Goal: Task Accomplishment & Management: Use online tool/utility

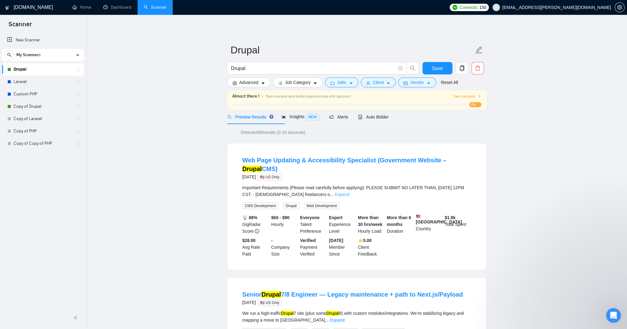
click at [349, 197] on link "Expand" at bounding box center [342, 194] width 15 height 5
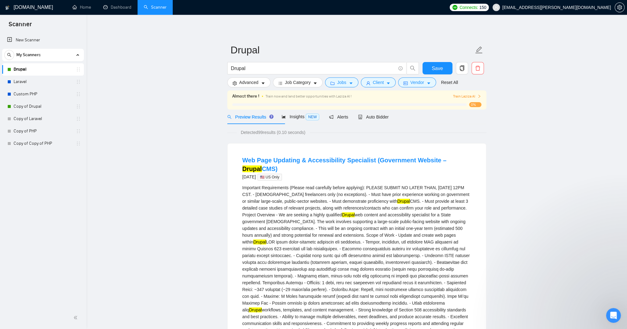
click at [455, 99] on span "Train Laziza AI" at bounding box center [467, 97] width 28 height 6
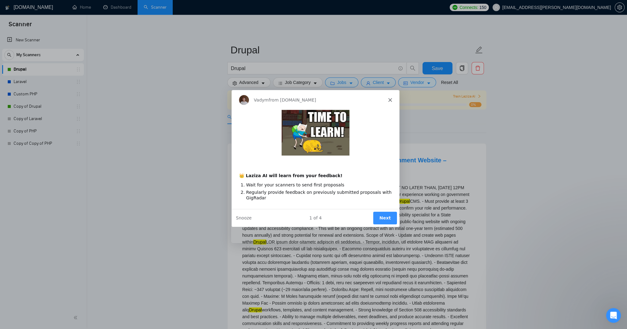
click at [378, 224] on button "Next" at bounding box center [385, 217] width 24 height 13
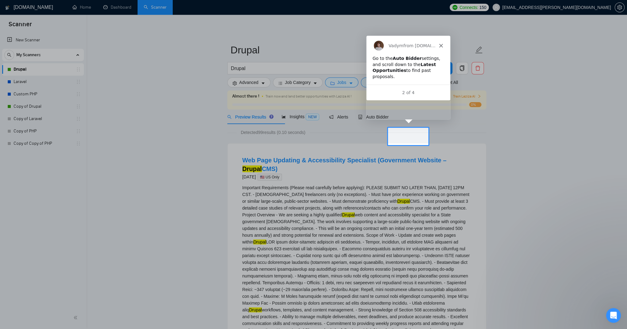
click at [554, 135] on div at bounding box center [528, 136] width 199 height 17
click at [389, 119] on span "Auto Bidder" at bounding box center [373, 116] width 31 height 5
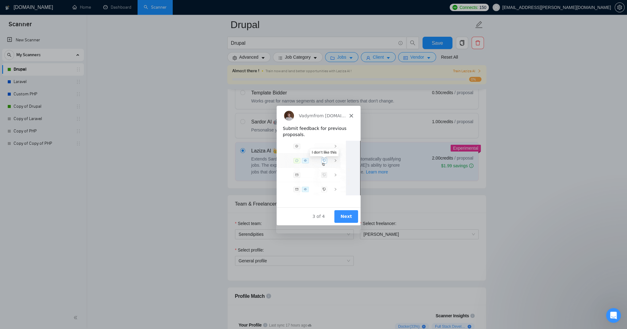
click at [347, 220] on button "Next" at bounding box center [346, 216] width 24 height 13
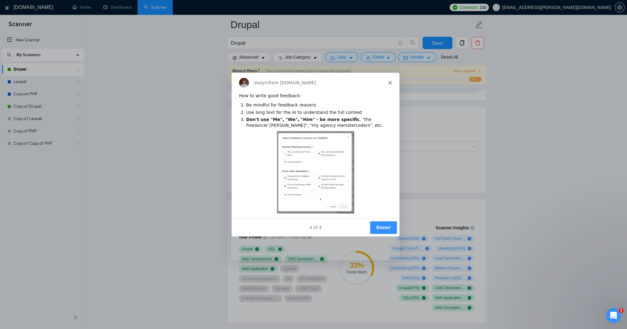
scroll to position [333, 0]
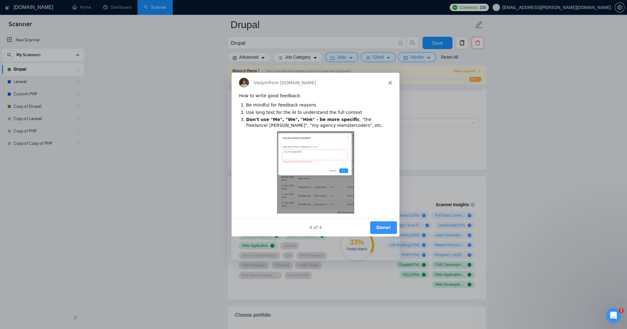
click at [380, 233] on button "Done!" at bounding box center [383, 227] width 27 height 13
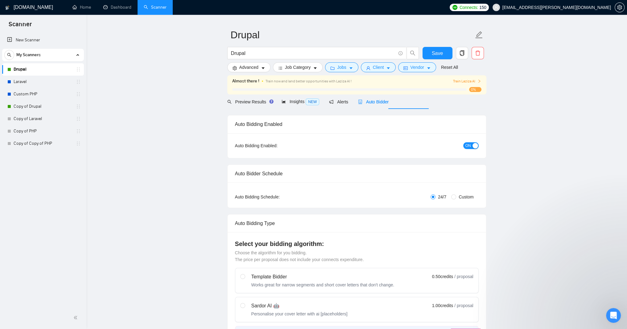
scroll to position [0, 0]
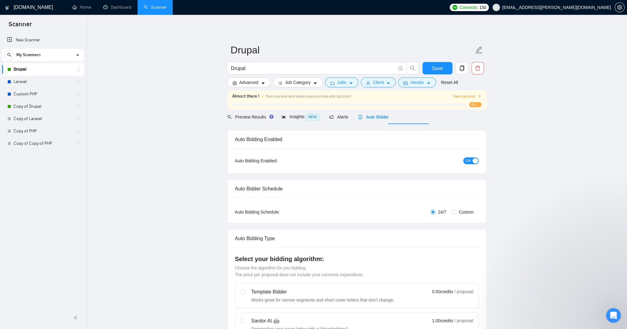
click at [29, 70] on link "Drupal" at bounding box center [43, 69] width 59 height 12
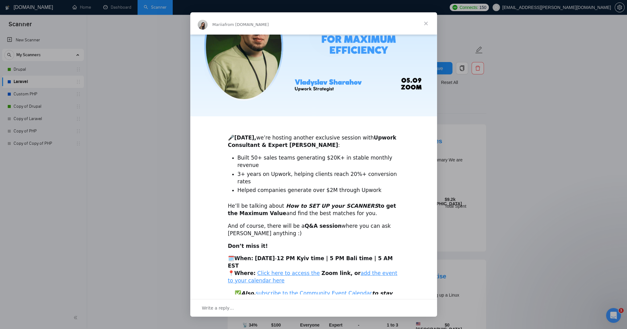
scroll to position [96, 0]
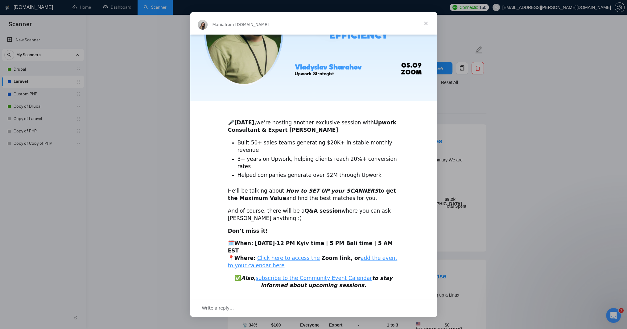
click at [426, 20] on span "Close" at bounding box center [426, 23] width 22 height 22
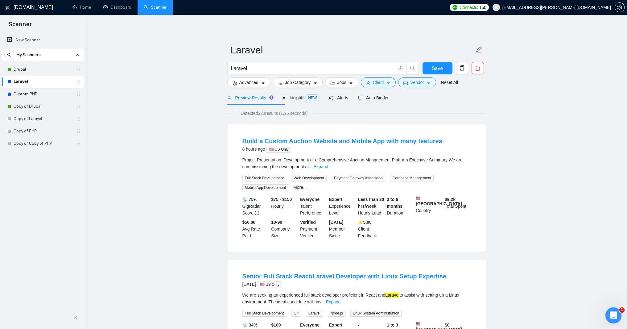
click at [616, 316] on icon "Open Intercom Messenger" at bounding box center [613, 315] width 10 height 10
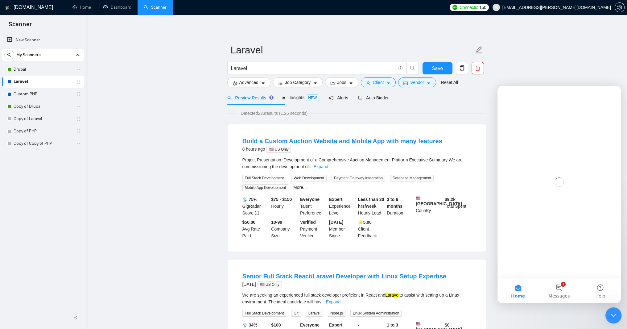
scroll to position [0, 0]
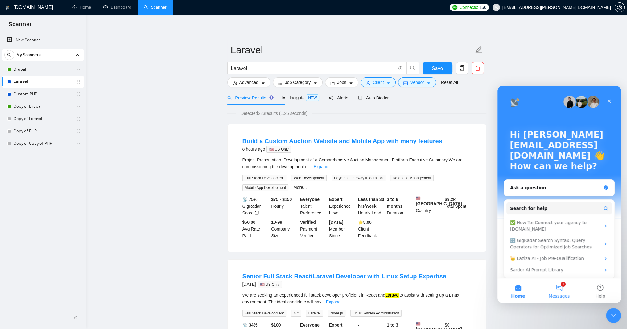
click at [562, 287] on button "1 Messages" at bounding box center [559, 290] width 41 height 25
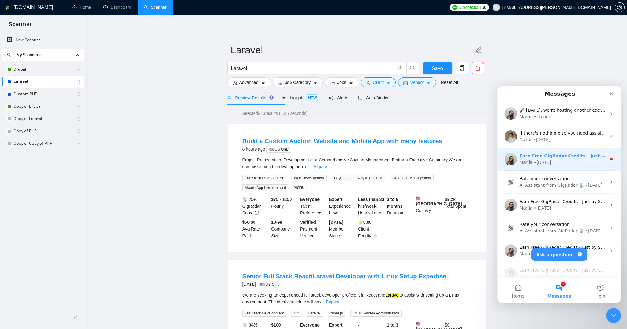
click at [549, 160] on div "• 1w ago" at bounding box center [542, 162] width 17 height 6
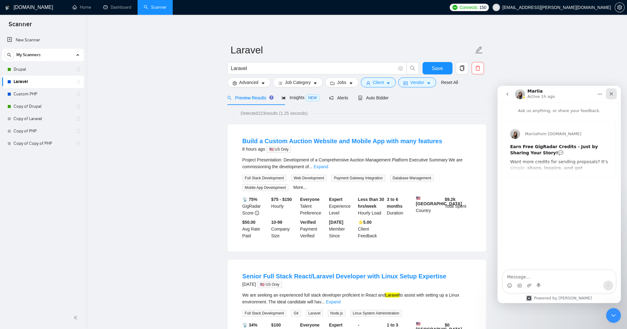
click at [610, 94] on icon "Close" at bounding box center [611, 93] width 5 height 5
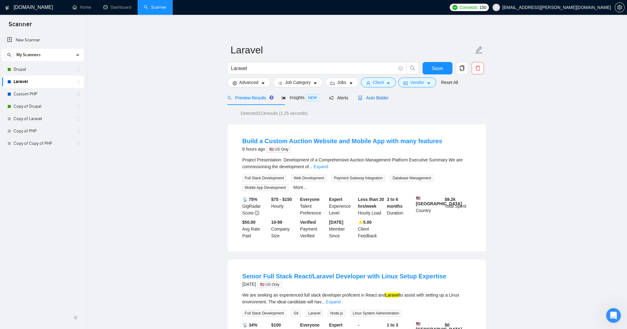
click at [389, 100] on span "Auto Bidder" at bounding box center [373, 97] width 31 height 5
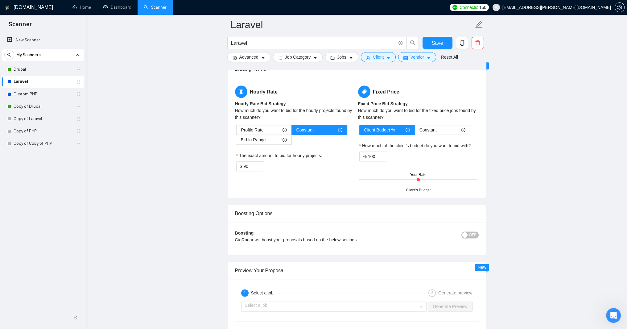
scroll to position [963, 0]
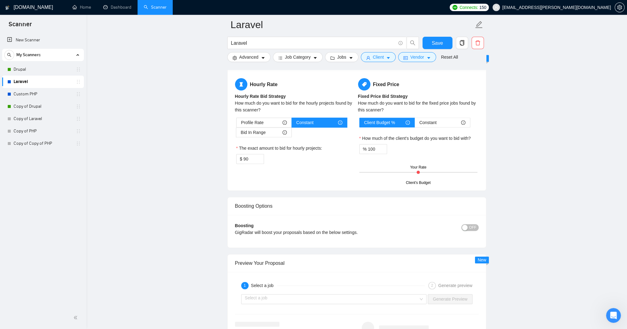
click at [280, 34] on link "Most frequent questions:" at bounding box center [270, 31] width 47 height 5
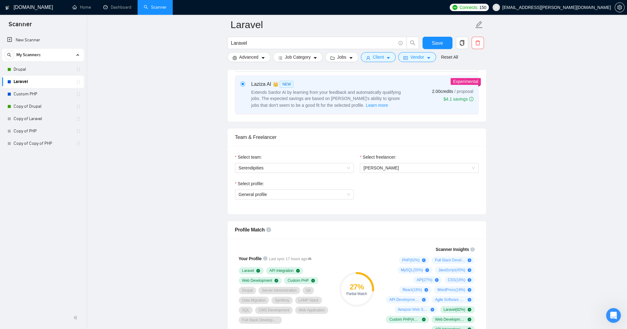
scroll to position [185, 0]
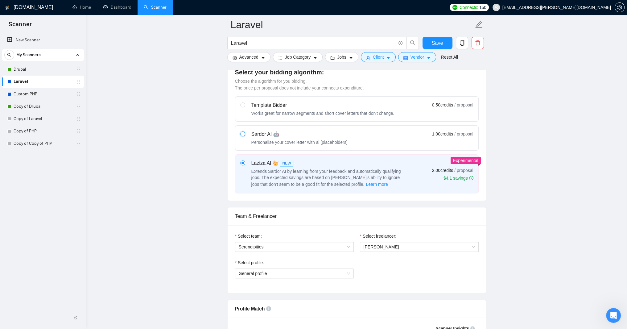
click at [243, 136] on input "radio" at bounding box center [242, 133] width 4 height 4
radio input "true"
radio input "false"
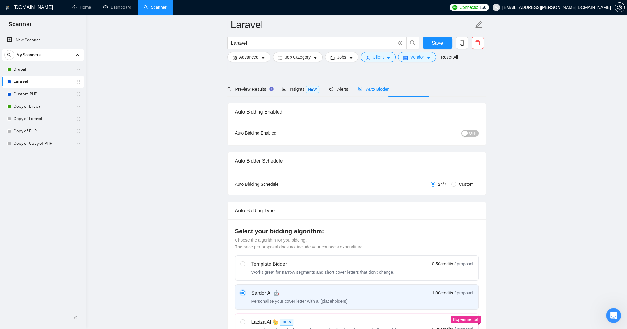
scroll to position [0, 0]
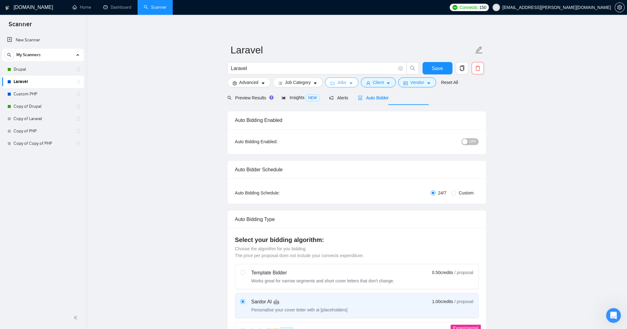
click at [353, 85] on icon "caret-down" at bounding box center [351, 83] width 4 height 4
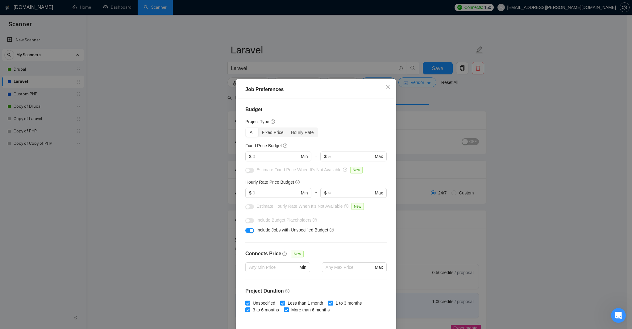
click at [147, 83] on div "Job Preferences Budget Project Type All Fixed Price Hourly Rate Fixed Price Bud…" at bounding box center [316, 164] width 632 height 329
